Goal: Task Accomplishment & Management: Manage account settings

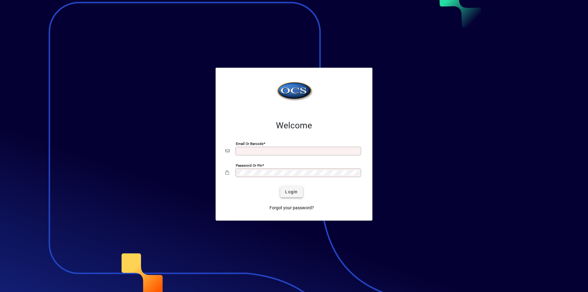
type input "**********"
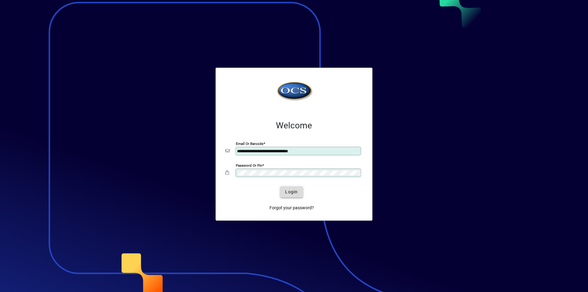
click at [292, 192] on span "Login" at bounding box center [291, 192] width 13 height 6
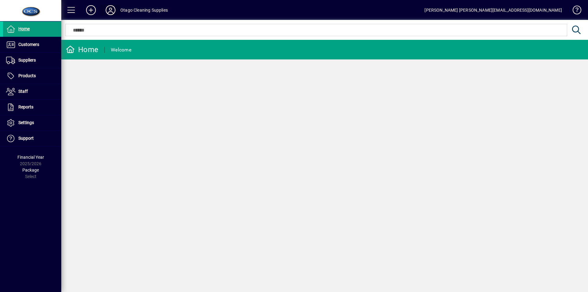
click at [109, 11] on icon at bounding box center [110, 10] width 12 height 10
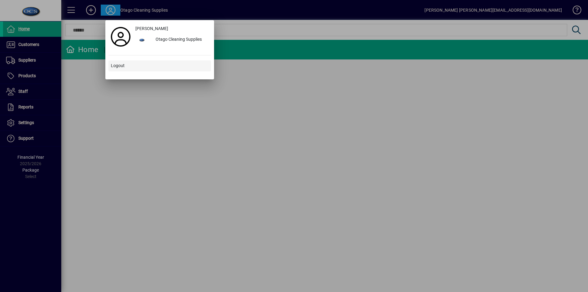
click at [118, 64] on span "Logout" at bounding box center [118, 66] width 14 height 6
